Goal: Find specific page/section: Find specific page/section

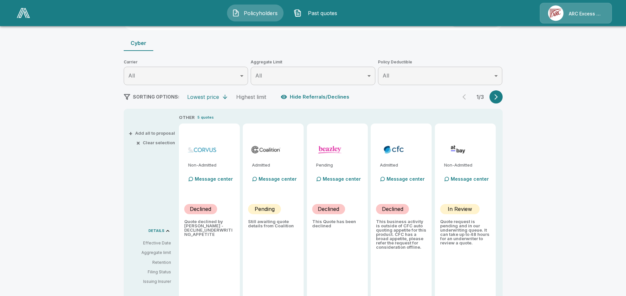
scroll to position [67, 0]
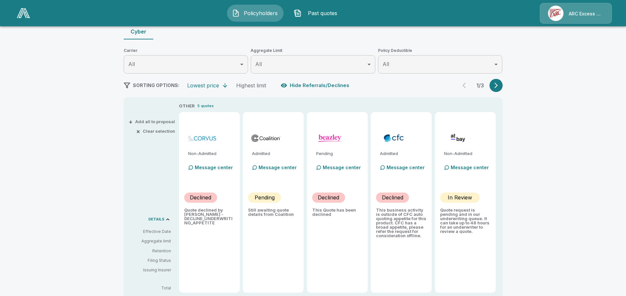
click at [13, 59] on div "Policyholders / Conservative Leadership Coalition, Inc. / Quote Quote Results B…" at bounding box center [313, 172] width 626 height 417
click at [23, 14] on img at bounding box center [23, 13] width 13 height 10
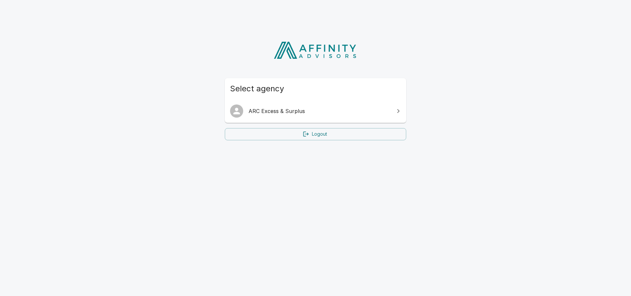
click at [293, 110] on span "ARC Excess & Surplus" at bounding box center [320, 111] width 142 height 8
